Goal: Task Accomplishment & Management: Manage account settings

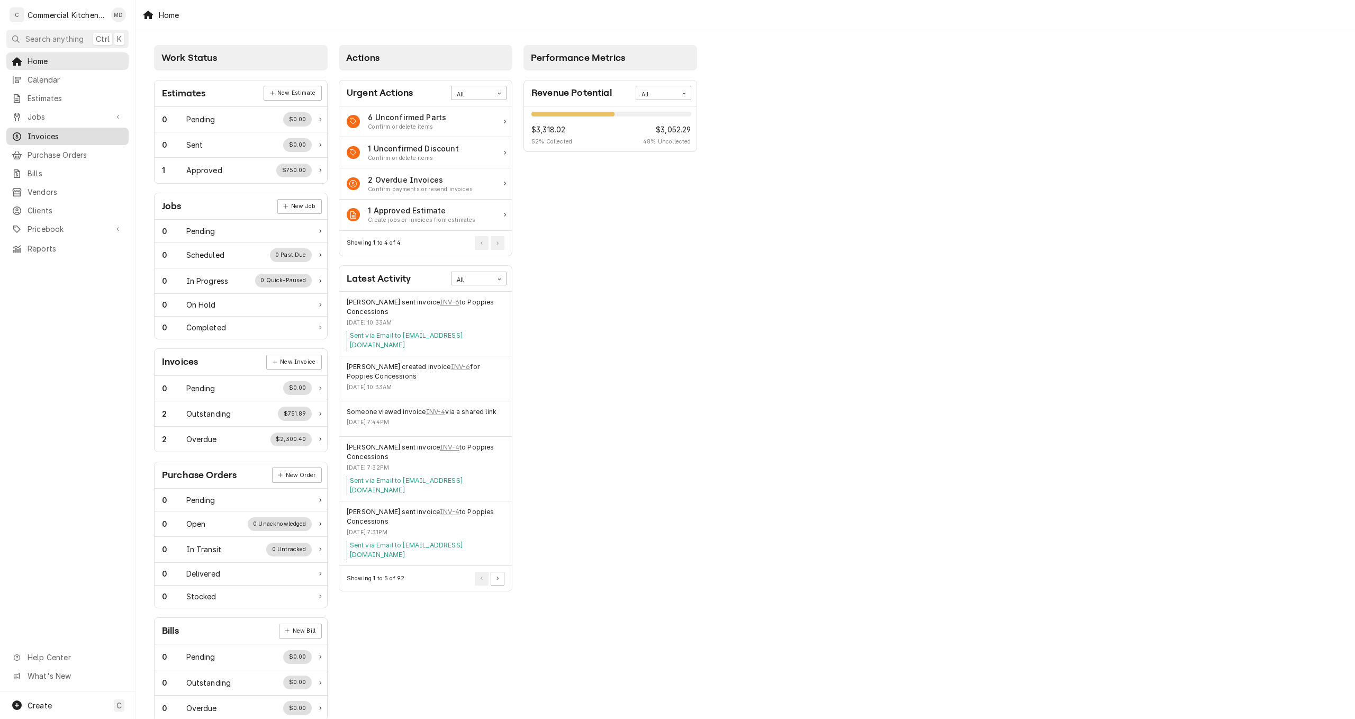
click at [59, 131] on span "Invoices" at bounding box center [76, 136] width 96 height 11
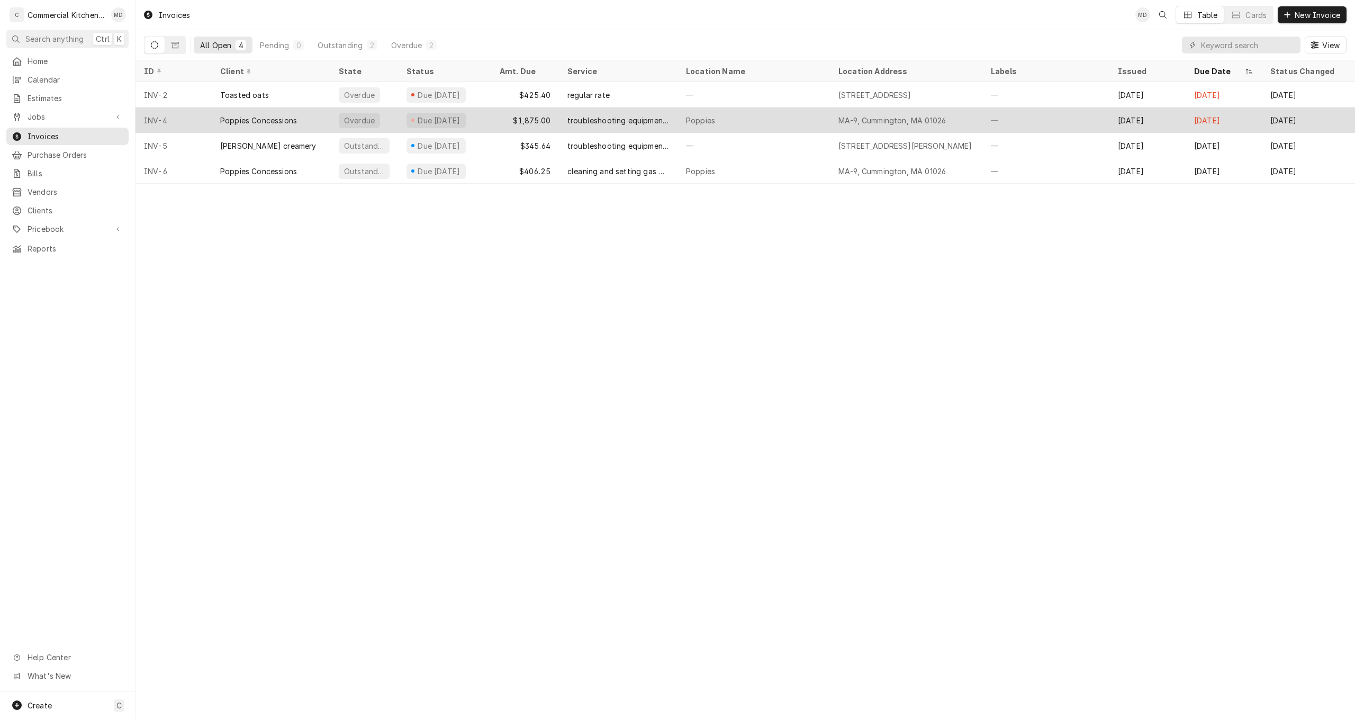
click at [624, 119] on div "troubleshooting equipment and repairing it" at bounding box center [618, 120] width 102 height 11
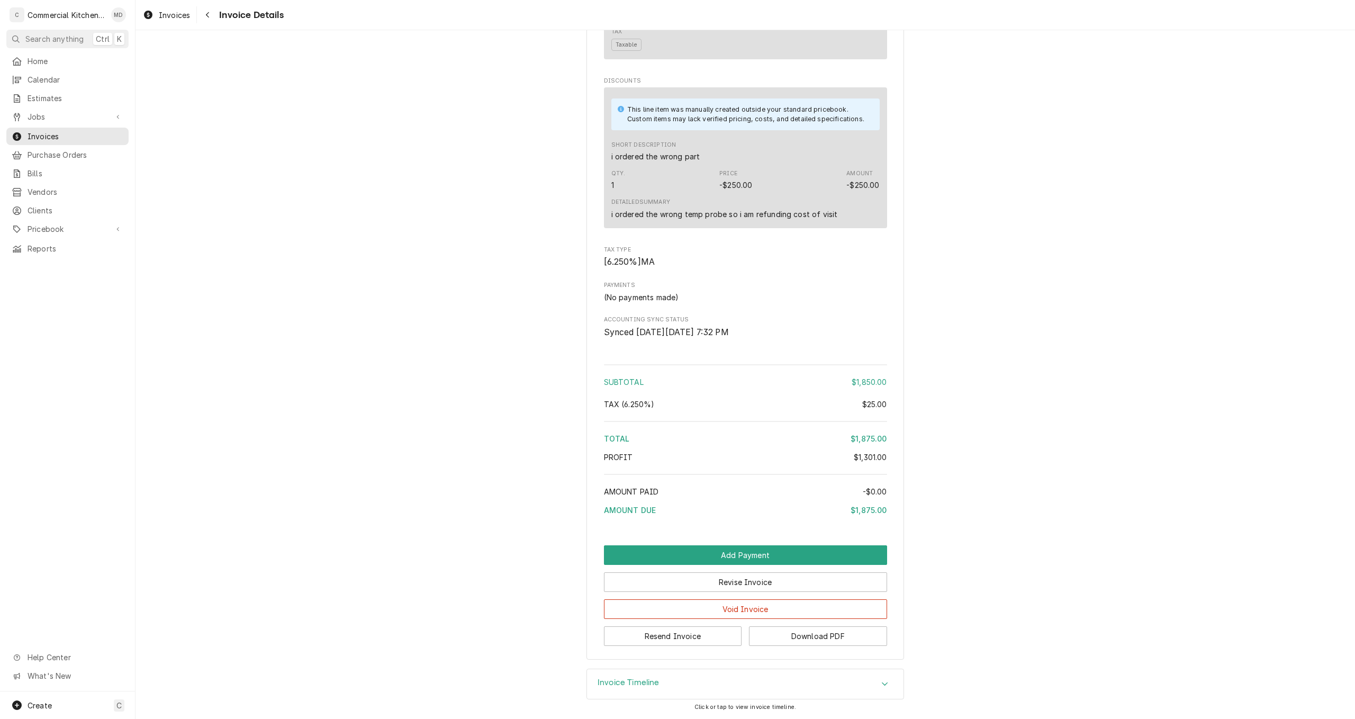
scroll to position [1301, 0]
click at [728, 550] on button "Add Payment" at bounding box center [745, 555] width 283 height 20
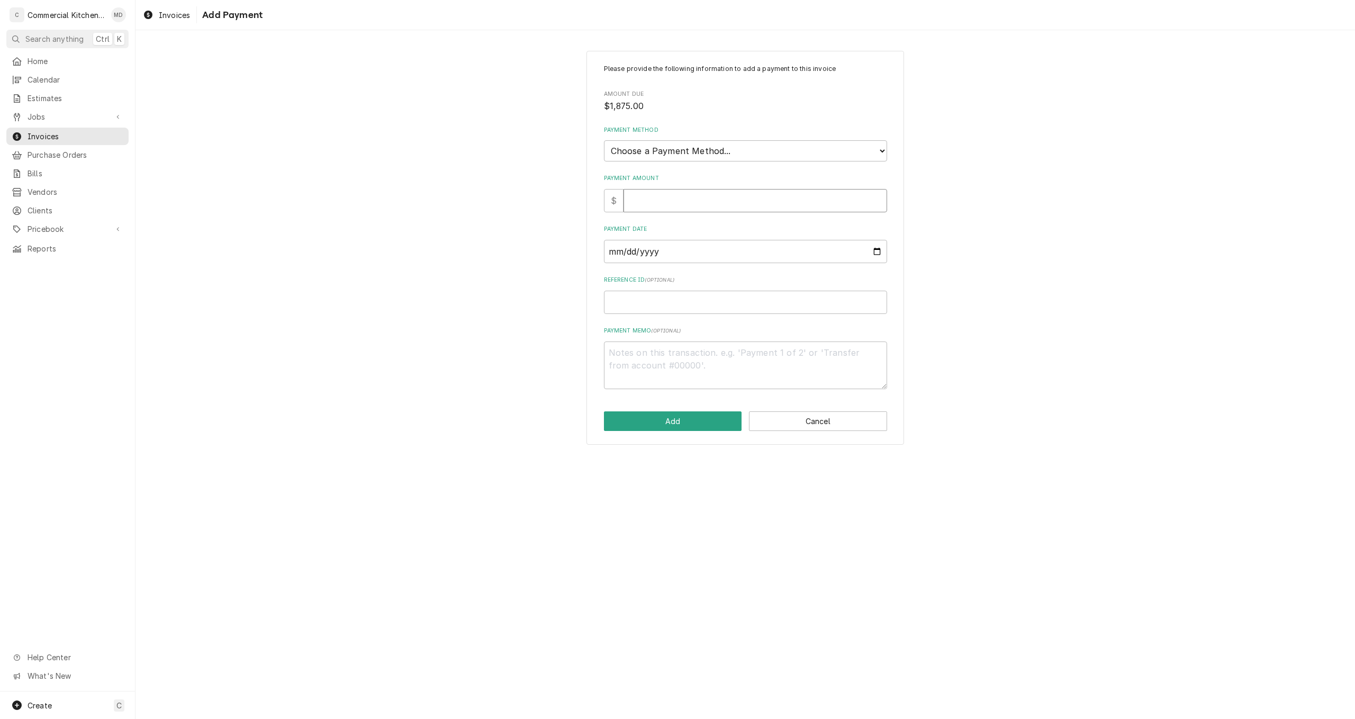
click at [636, 201] on input "Payment Amount" at bounding box center [755, 200] width 264 height 23
type textarea "x"
type input "1"
type textarea "x"
type input "18"
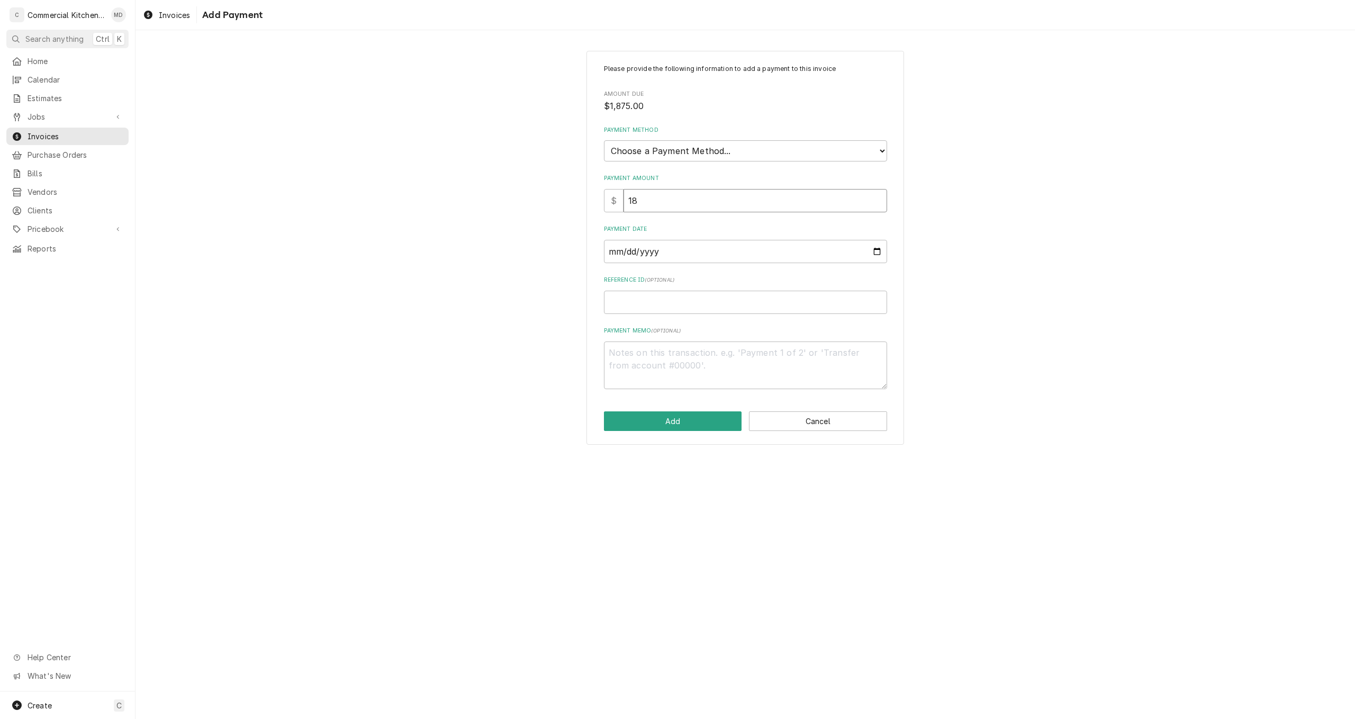
type textarea "x"
type input "187"
type textarea "x"
type input "1875"
type textarea "x"
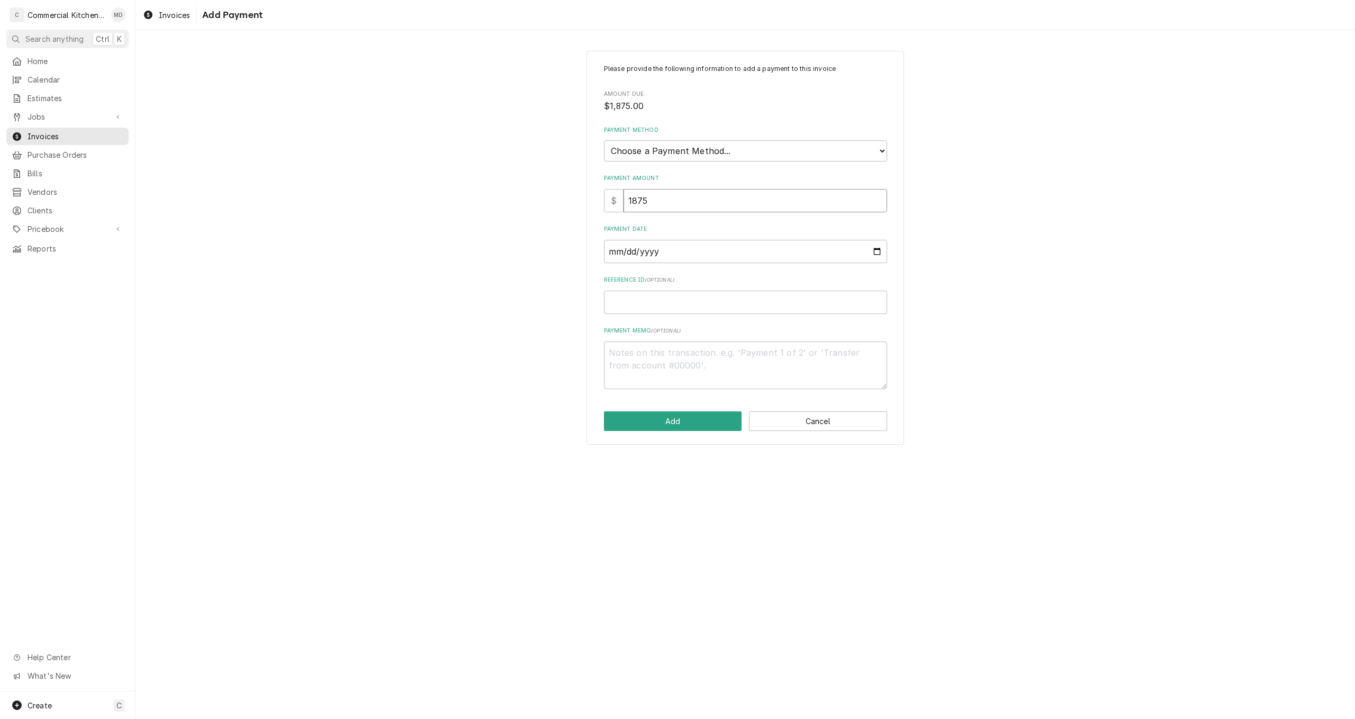
type input "1875.0"
type textarea "x"
type input "1875.00"
click at [875, 250] on input "Payment Date" at bounding box center [745, 251] width 283 height 23
type textarea "x"
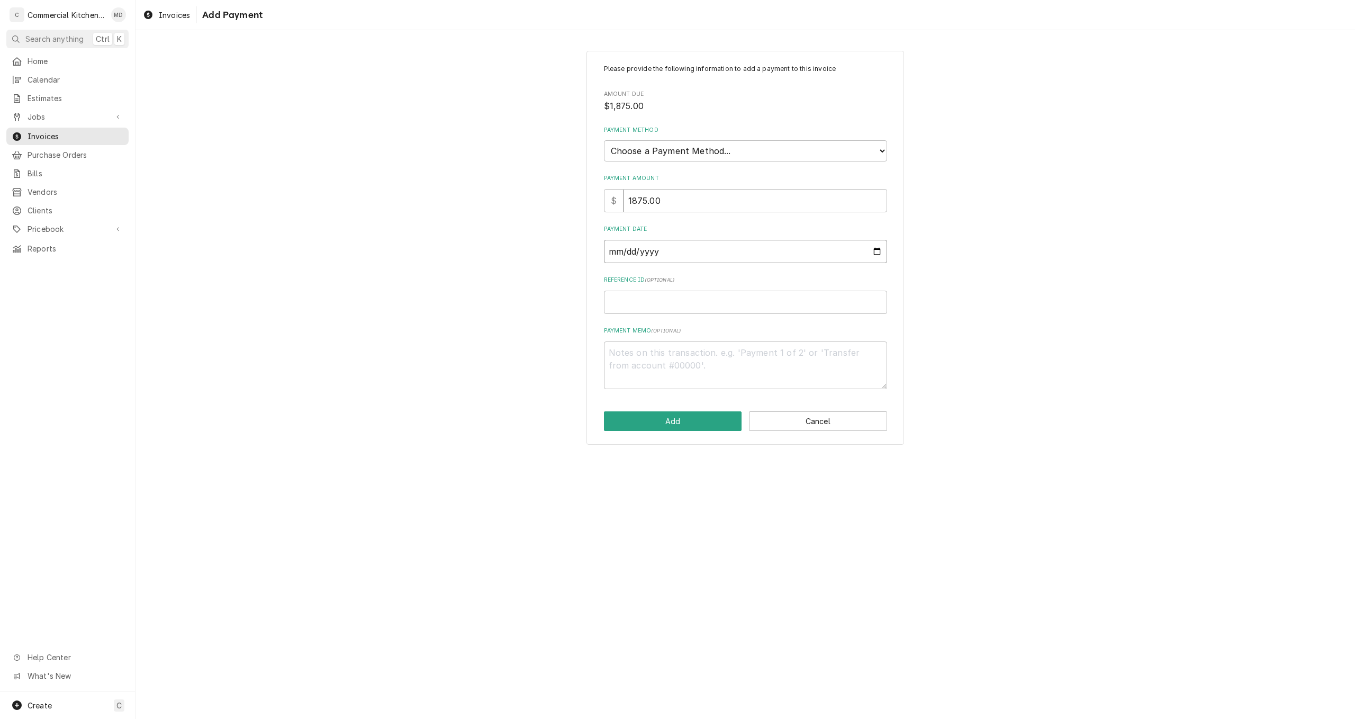
type input "2025-09-03"
click at [688, 418] on button "Add" at bounding box center [673, 421] width 138 height 20
type textarea "x"
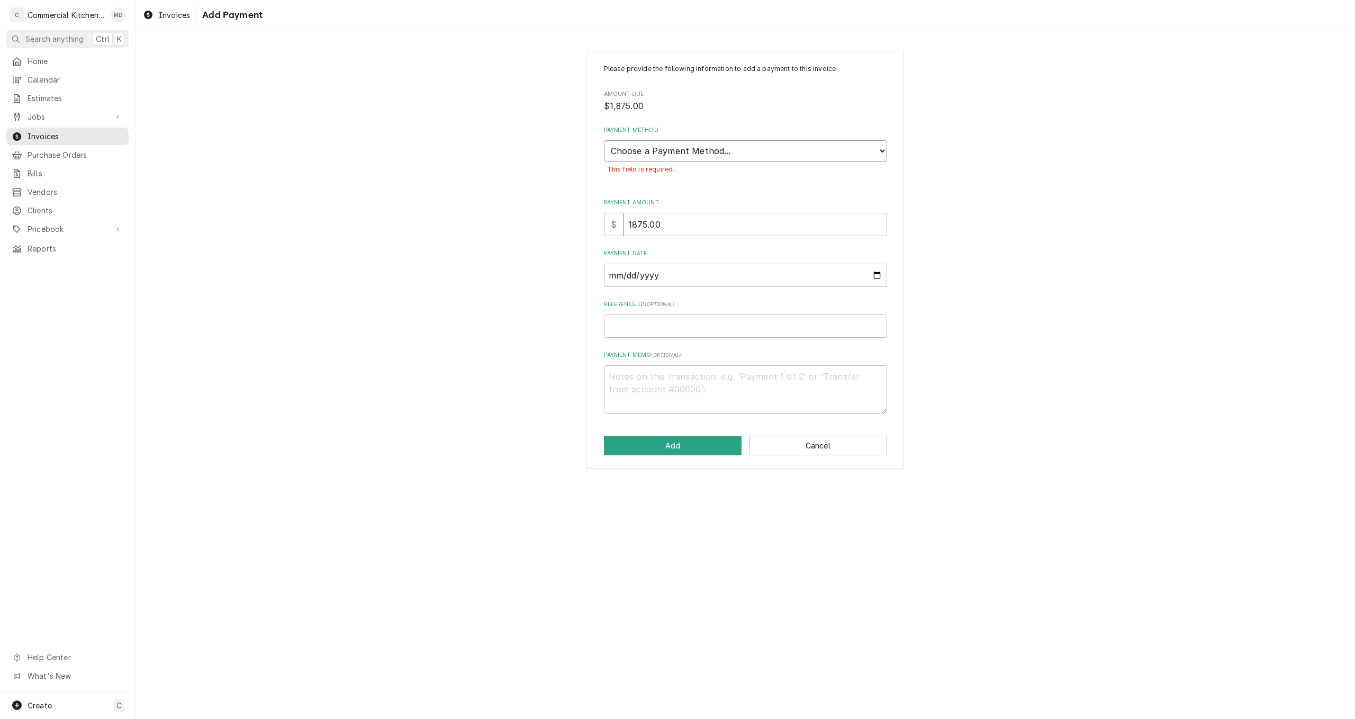
click at [876, 153] on select "Choose a Payment Method... Cash Check Credit/Debit Card ACH/eCheck Other" at bounding box center [745, 150] width 283 height 21
select select "2"
click at [604, 140] on select "Choose a Payment Method... Cash Check Credit/Debit Card ACH/eCheck Other" at bounding box center [745, 150] width 283 height 21
click at [717, 441] on button "Add" at bounding box center [673, 446] width 138 height 20
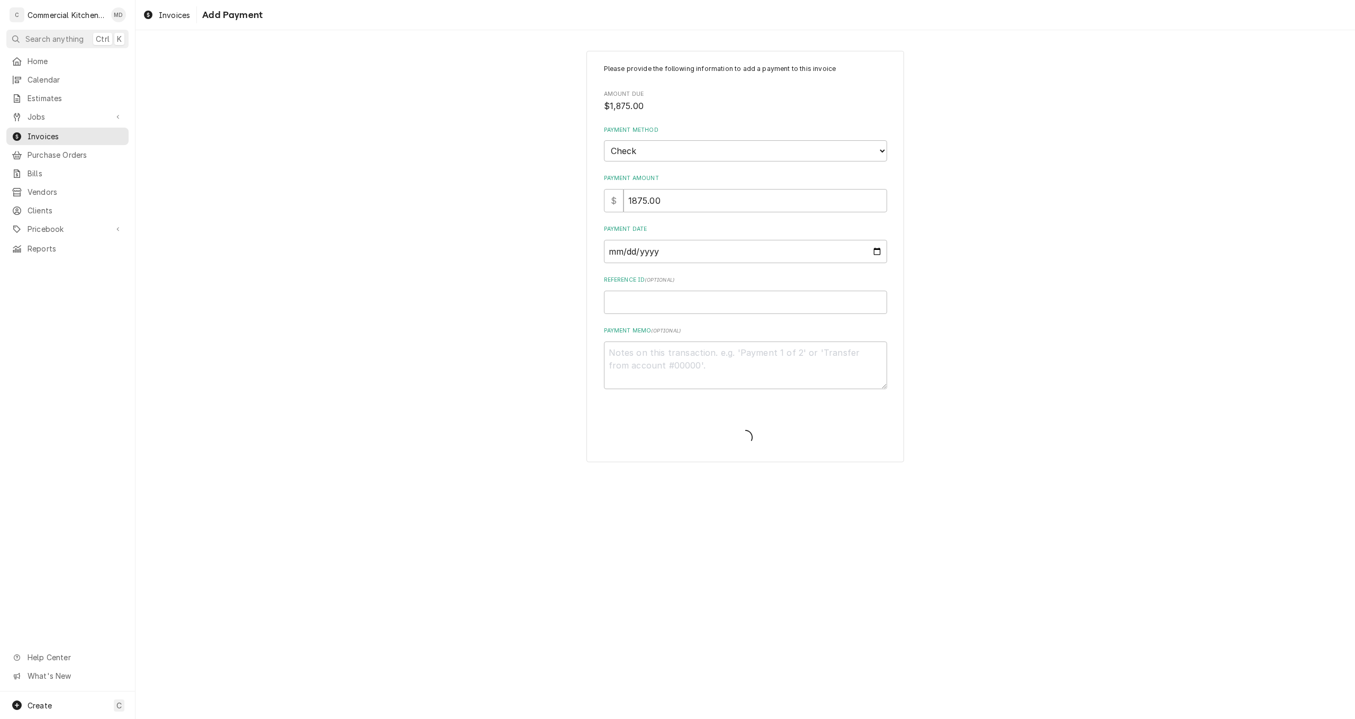
type textarea "x"
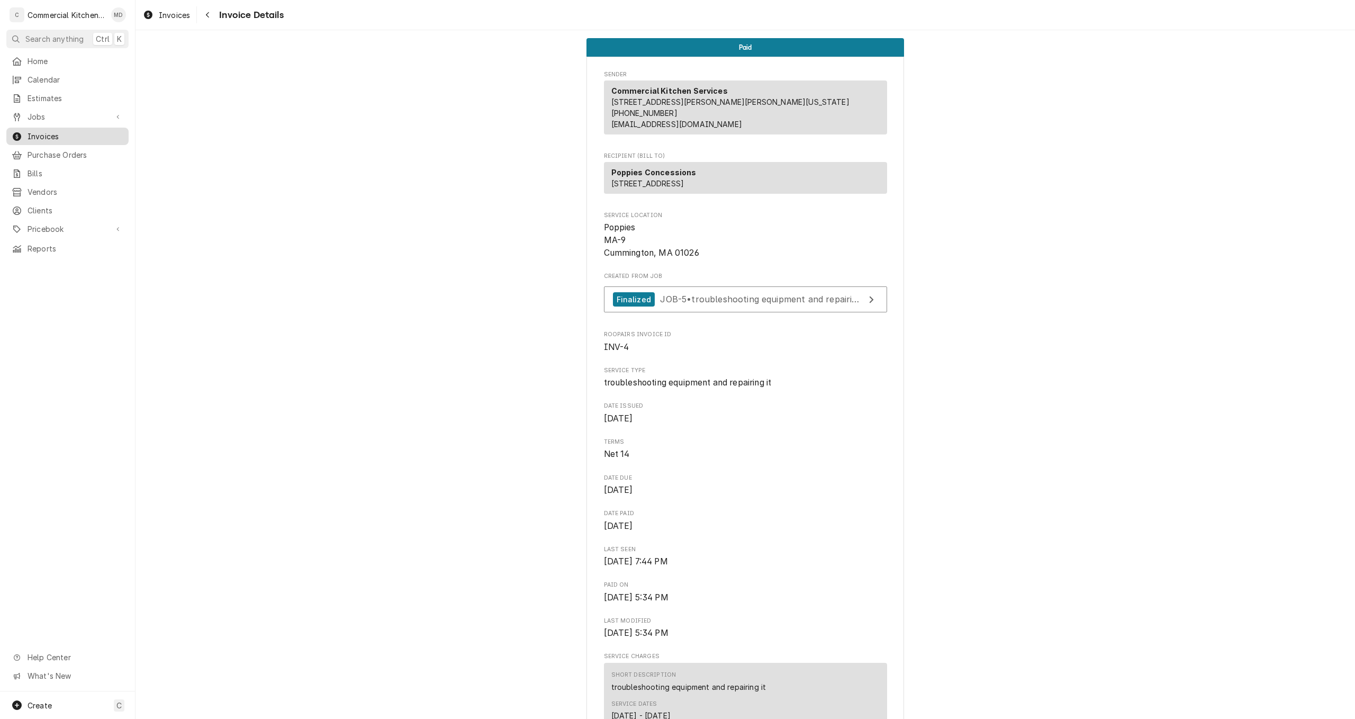
click at [98, 132] on span "Invoices" at bounding box center [76, 136] width 96 height 11
